Goal: Transaction & Acquisition: Purchase product/service

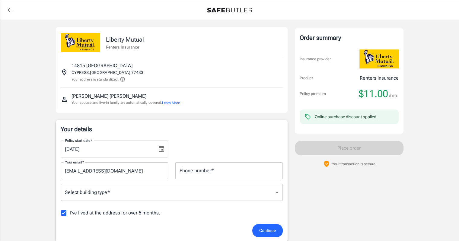
click at [219, 171] on input "Phone number   *" at bounding box center [228, 170] width 107 height 17
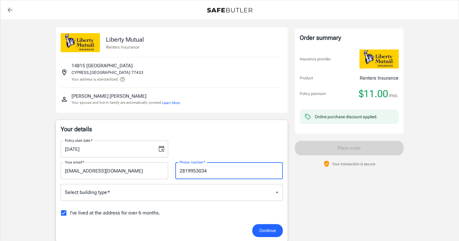
type input "2819953034"
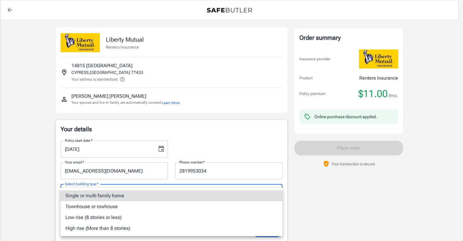
click at [158, 199] on li "Single or multi family home" at bounding box center [172, 195] width 222 height 11
type input "singlefamily"
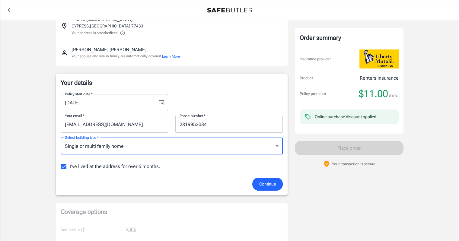
scroll to position [60, 0]
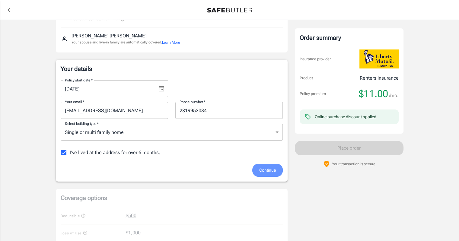
click at [269, 167] on span "Continue" at bounding box center [267, 170] width 17 height 8
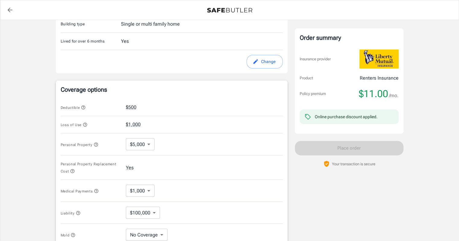
scroll to position [227, 0]
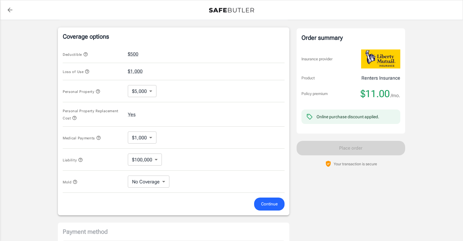
click at [150, 88] on body "Policy premium $ 11.00 /mo Liberty Mutual Renters Insurance [STREET_ADDRESS] Yo…" at bounding box center [231, 72] width 463 height 598
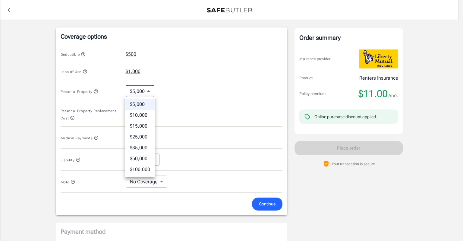
click at [148, 113] on li "$10,000" at bounding box center [140, 115] width 30 height 11
type input "10000"
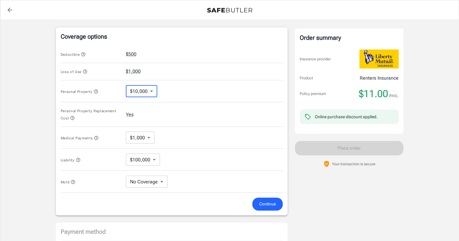
click at [270, 202] on span "Continue" at bounding box center [267, 204] width 17 height 8
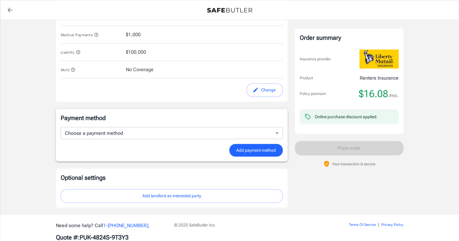
scroll to position [338, 0]
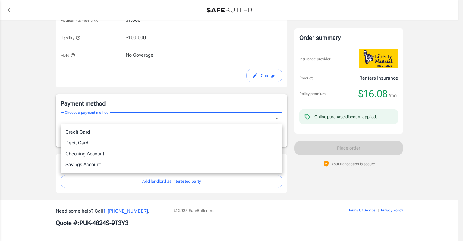
click at [157, 130] on li "Credit Card" at bounding box center [172, 132] width 222 height 11
type input "credit"
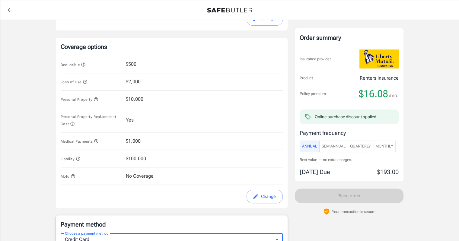
scroll to position [217, 0]
click at [263, 196] on button "Change" at bounding box center [264, 196] width 36 height 14
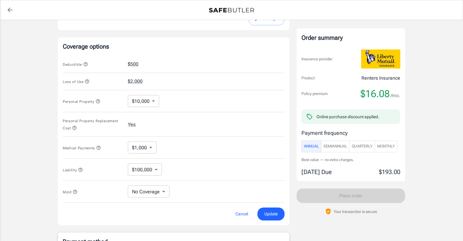
click at [145, 104] on body "Policy premium $ 16.08 /mo Liberty Mutual Renters Insurance [STREET_ADDRESS] Yo…" at bounding box center [231, 158] width 463 height 751
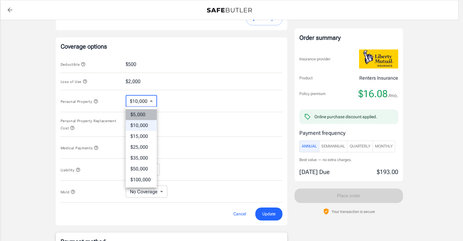
click at [146, 114] on li "$5,000" at bounding box center [141, 114] width 31 height 11
type input "5000"
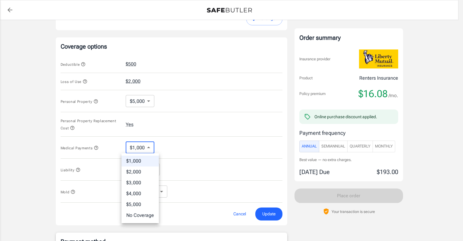
click at [141, 149] on body "Policy premium $ 16.08 /mo Liberty Mutual Renters Insurance [STREET_ADDRESS] Yo…" at bounding box center [231, 158] width 463 height 751
click at [143, 214] on li "No Coverage" at bounding box center [140, 215] width 37 height 11
type input "No Coverage"
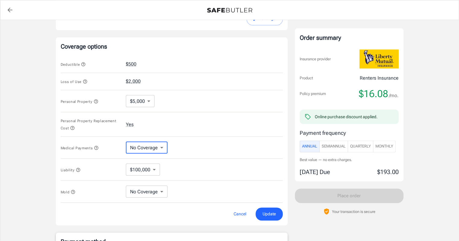
click at [273, 215] on span "Update" at bounding box center [268, 214] width 13 height 8
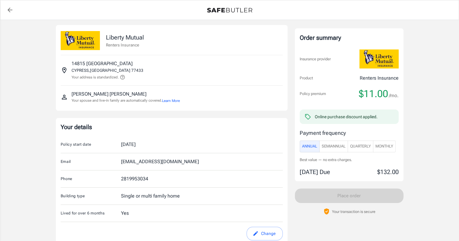
scroll to position [0, 0]
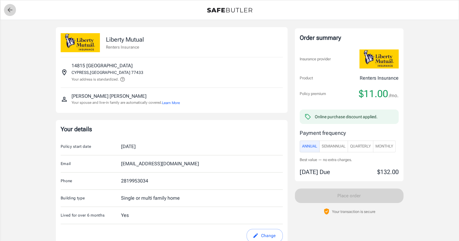
click at [8, 10] on icon "back to quotes" at bounding box center [10, 10] width 5 height 5
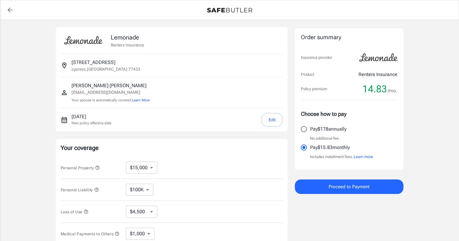
select select "15000"
select select "500"
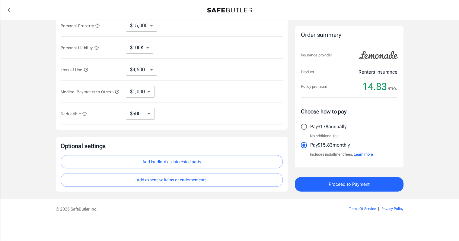
scroll to position [113, 0]
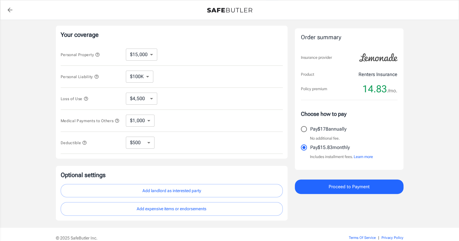
click at [359, 187] on span "Proceed to Payment" at bounding box center [348, 187] width 41 height 8
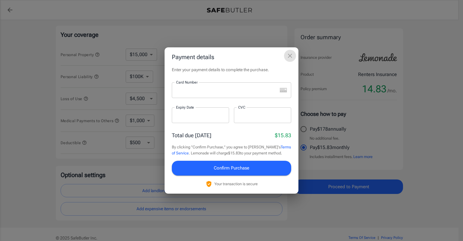
drag, startPoint x: 291, startPoint y: 53, endPoint x: 287, endPoint y: 55, distance: 4.1
click at [291, 53] on icon "close" at bounding box center [289, 55] width 7 height 7
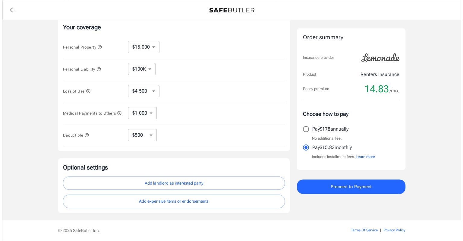
scroll to position [143, 0]
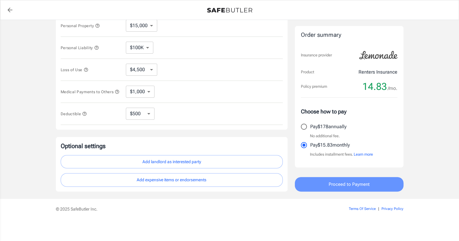
click at [365, 182] on span "Proceed to Payment" at bounding box center [348, 184] width 41 height 8
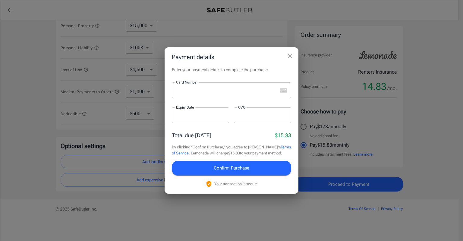
click at [230, 86] on div at bounding box center [225, 90] width 106 height 16
click at [246, 163] on button "Confirm Purchase" at bounding box center [231, 168] width 119 height 14
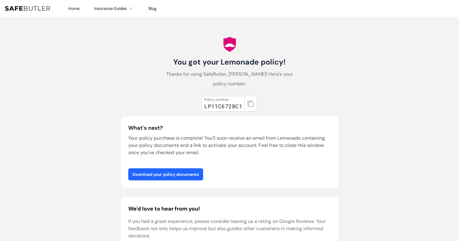
click at [185, 173] on link "Download your policy documents" at bounding box center [165, 174] width 75 height 12
